Goal: Task Accomplishment & Management: Use online tool/utility

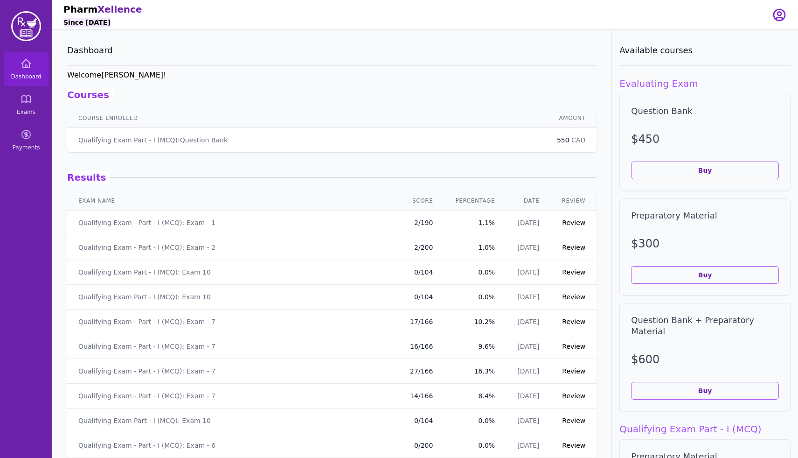
click at [565, 225] on link "Review" at bounding box center [573, 222] width 23 height 7
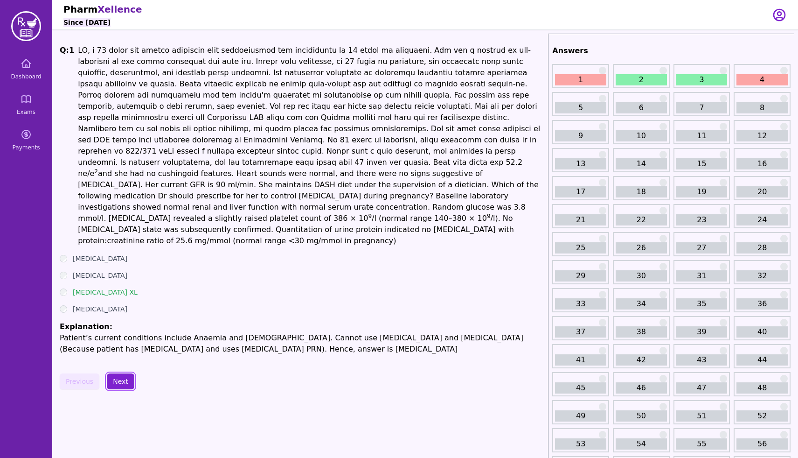
click at [118, 373] on button "Next" at bounding box center [121, 381] width 28 height 16
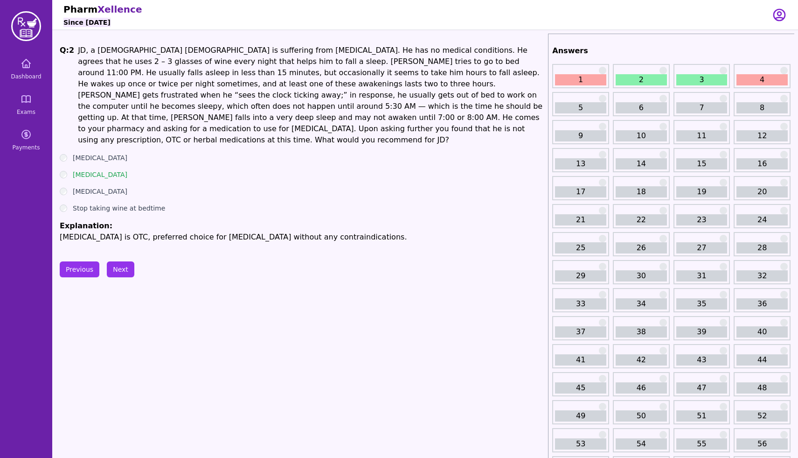
click at [120, 261] on button "Next" at bounding box center [121, 269] width 28 height 16
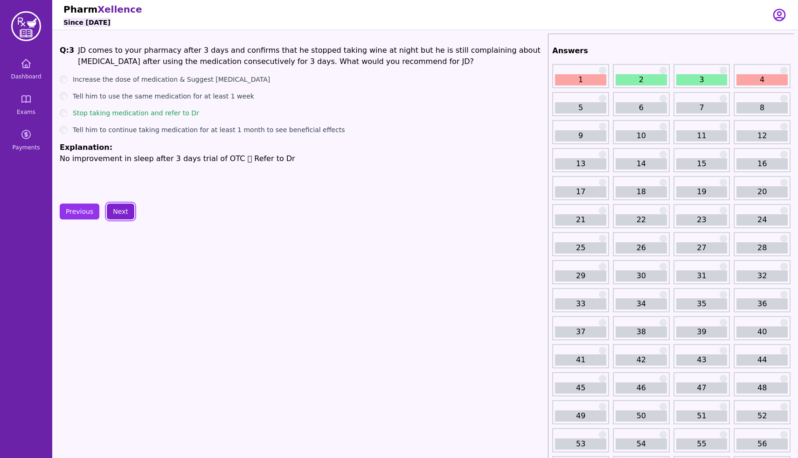
click at [121, 215] on button "Next" at bounding box center [121, 211] width 28 height 16
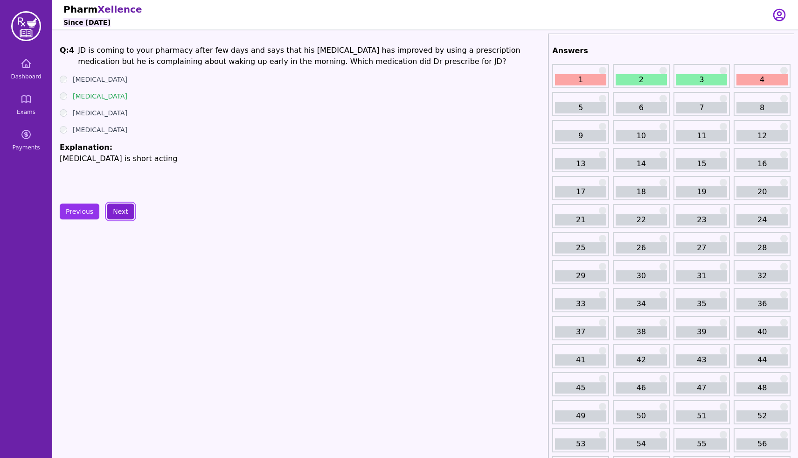
click at [121, 215] on button "Next" at bounding box center [121, 211] width 28 height 16
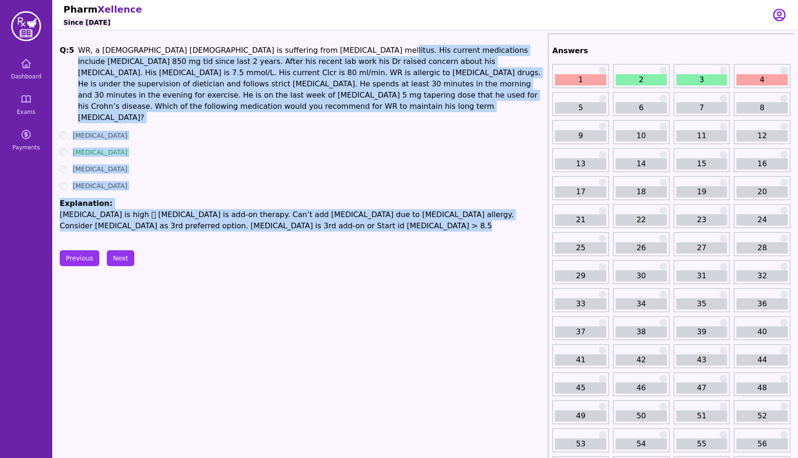
drag, startPoint x: 349, startPoint y: 218, endPoint x: 339, endPoint y: 47, distance: 171.5
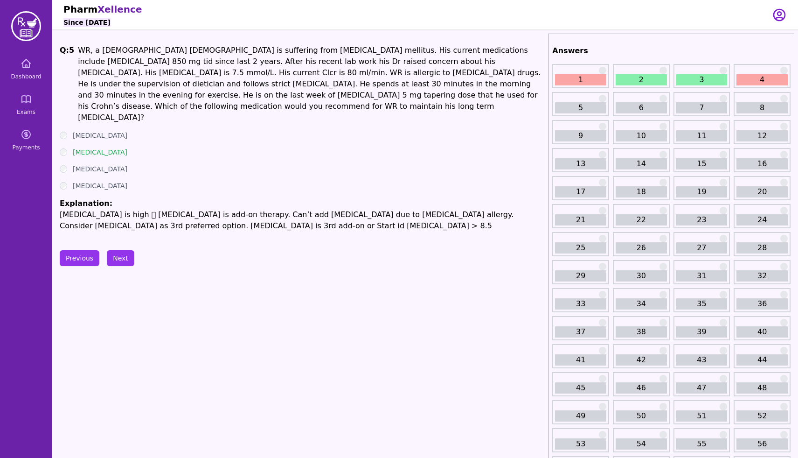
click at [376, 164] on div "[MEDICAL_DATA]" at bounding box center [302, 168] width 485 height 9
